Goal: Transaction & Acquisition: Purchase product/service

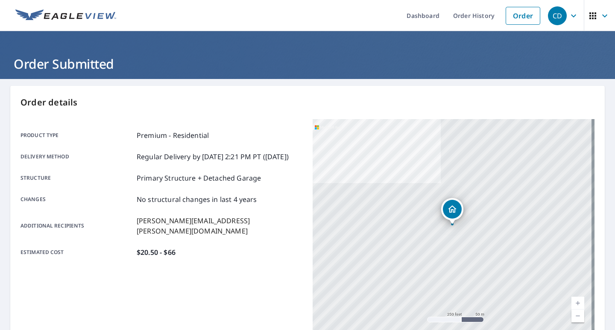
scroll to position [150, 0]
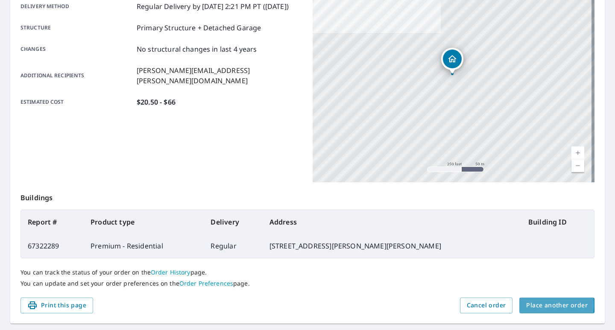
click at [539, 305] on span "Place another order" at bounding box center [557, 305] width 62 height 11
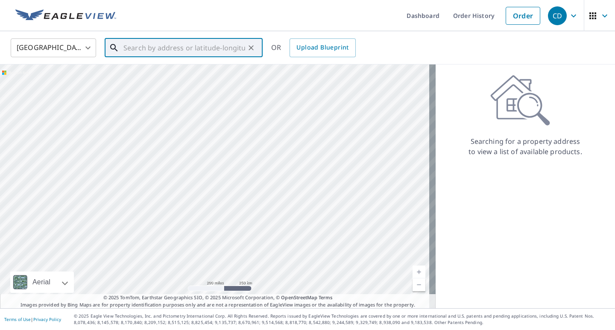
click at [190, 48] on input "text" at bounding box center [184, 48] width 122 height 24
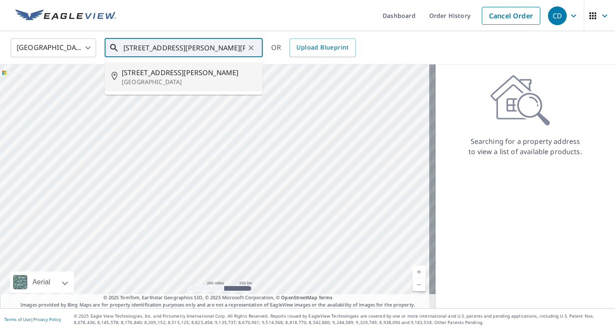
click at [147, 79] on p "[GEOGRAPHIC_DATA]" at bounding box center [189, 82] width 134 height 9
type input "[STREET_ADDRESS][PERSON_NAME]"
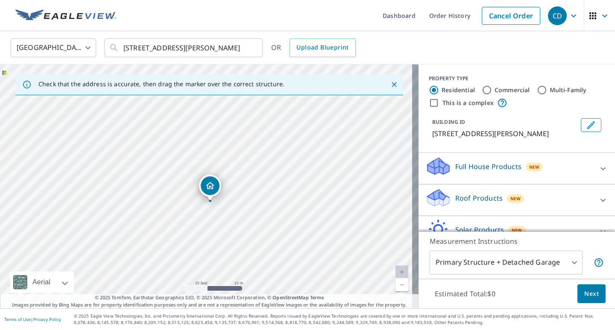
click at [463, 199] on p "Roof Products" at bounding box center [478, 198] width 47 height 10
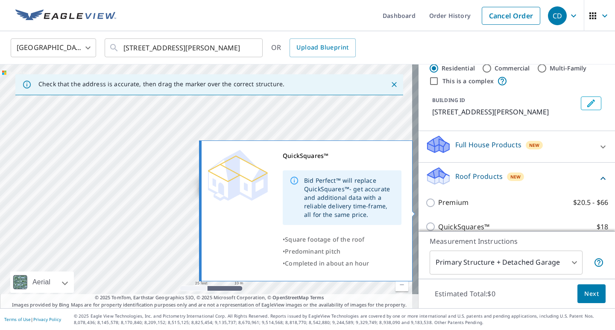
scroll to position [43, 0]
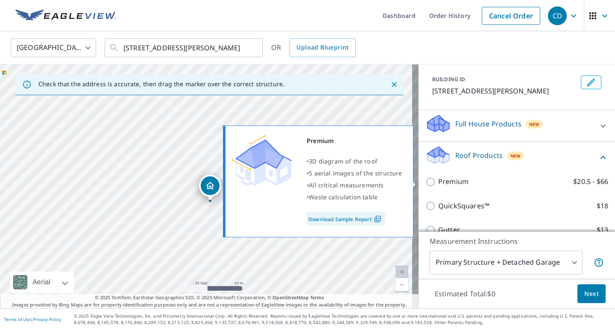
click at [427, 182] on input "Premium $20.5 - $66" at bounding box center [431, 182] width 13 height 10
checkbox input "true"
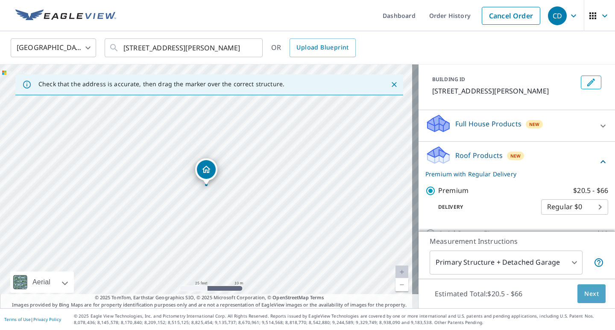
click at [584, 294] on span "Next" at bounding box center [591, 294] width 15 height 11
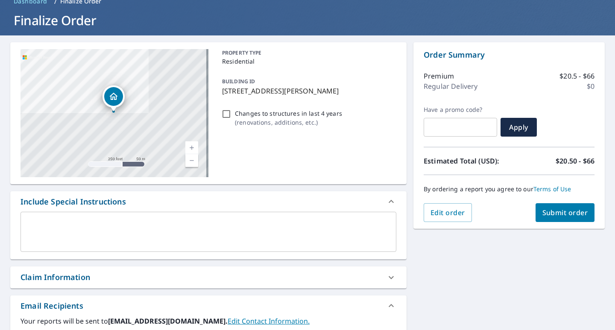
scroll to position [128, 0]
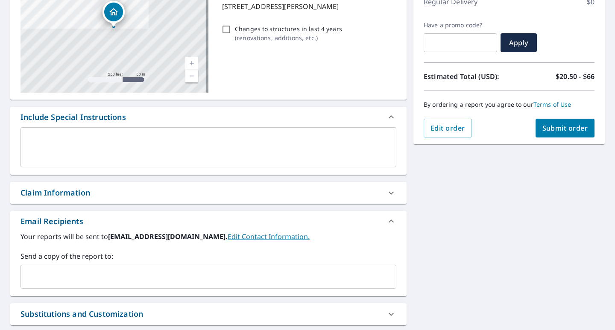
click at [137, 270] on input "text" at bounding box center [201, 277] width 355 height 16
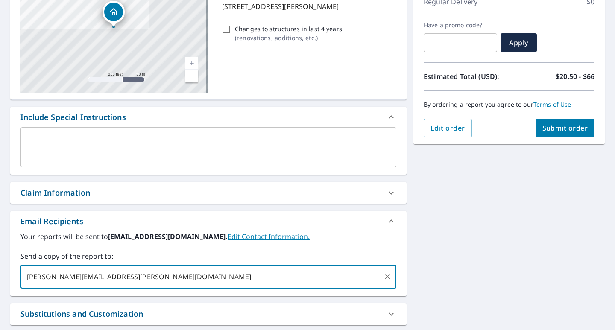
type input "[PERSON_NAME][EMAIL_ADDRESS][PERSON_NAME][DOMAIN_NAME]"
click at [548, 133] on button "Submit order" at bounding box center [565, 128] width 59 height 19
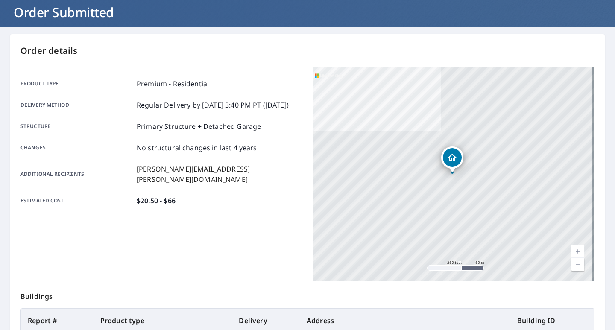
scroll to position [44, 0]
